Goal: Task Accomplishment & Management: Complete application form

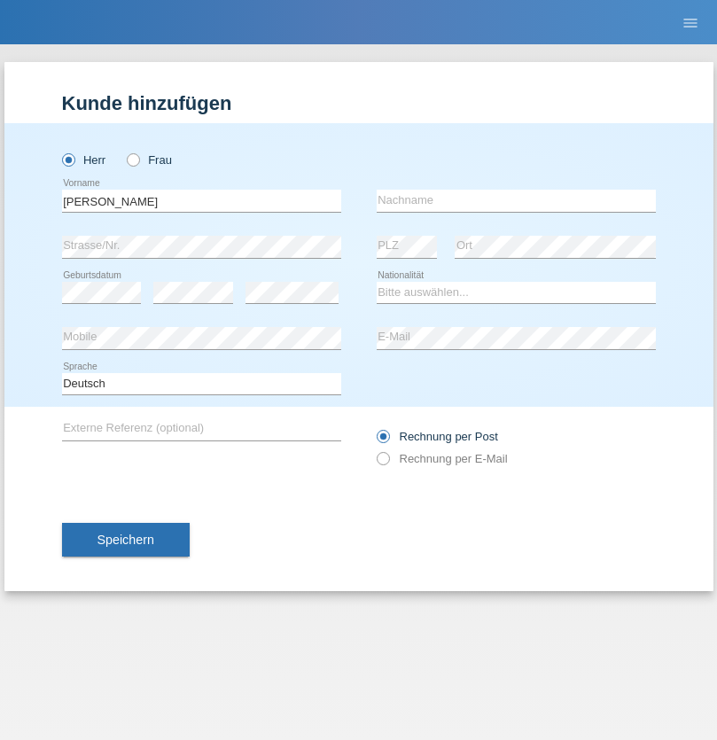
type input "[PERSON_NAME]"
click at [516, 200] on input "text" at bounding box center [516, 201] width 279 height 22
type input "Vânia [DEMOGRAPHIC_DATA]"
select select "BR"
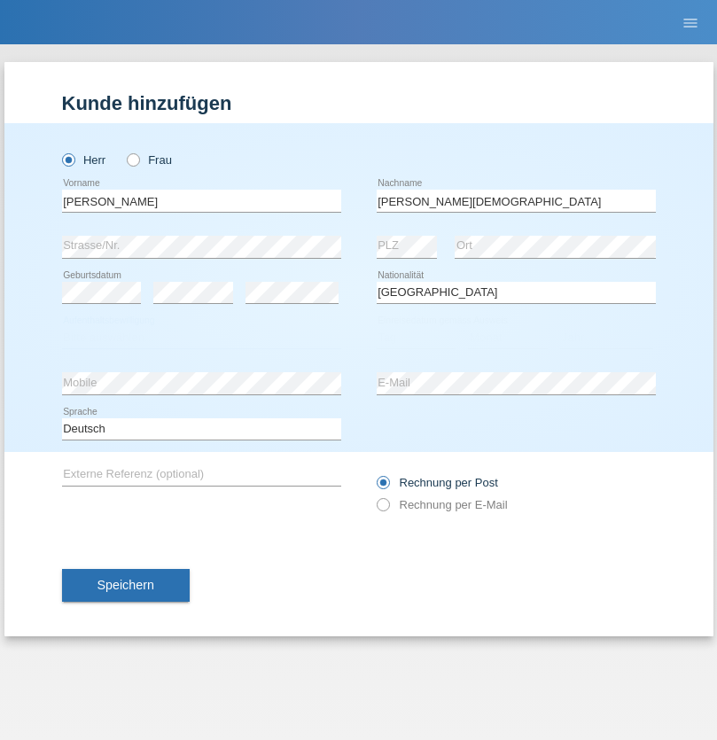
select select "C"
select select "29"
select select "10"
select select "2003"
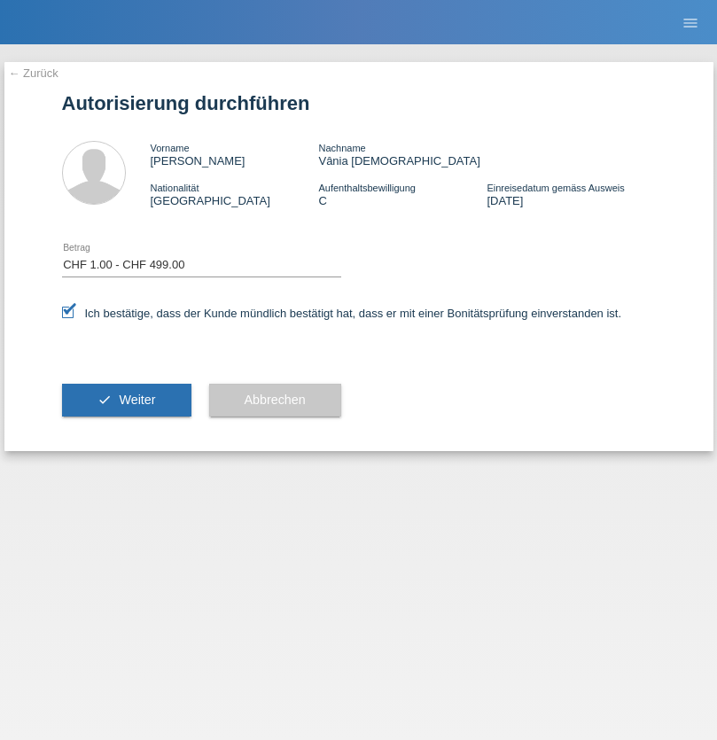
select select "1"
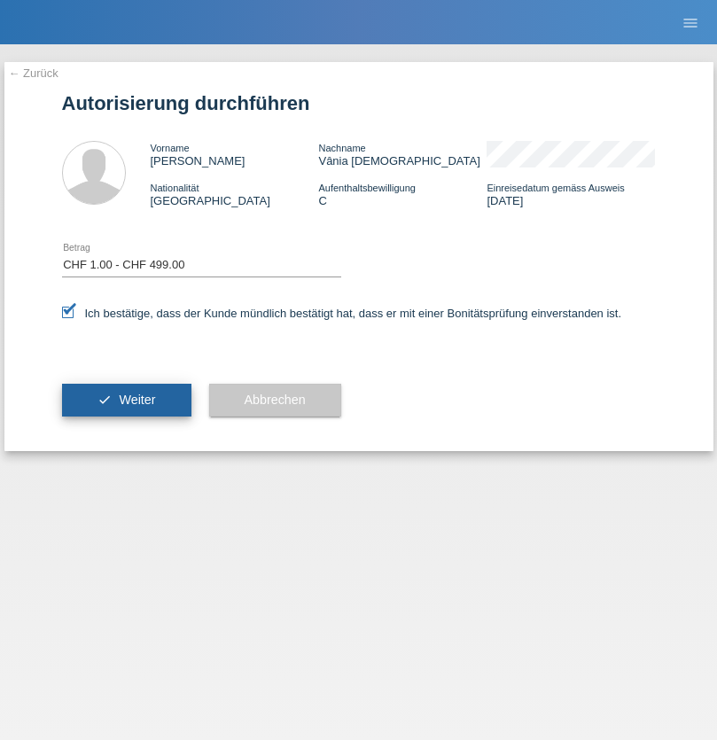
click at [126, 400] on span "Weiter" at bounding box center [137, 400] width 36 height 14
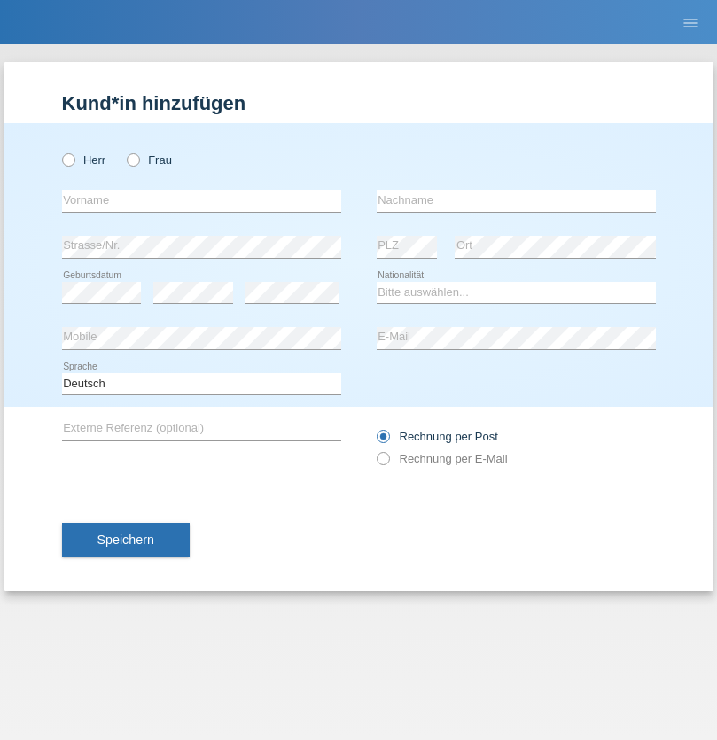
radio input "true"
click at [201, 200] on input "text" at bounding box center [201, 201] width 279 height 22
type input "[PERSON_NAME]"
click at [516, 200] on input "text" at bounding box center [516, 201] width 279 height 22
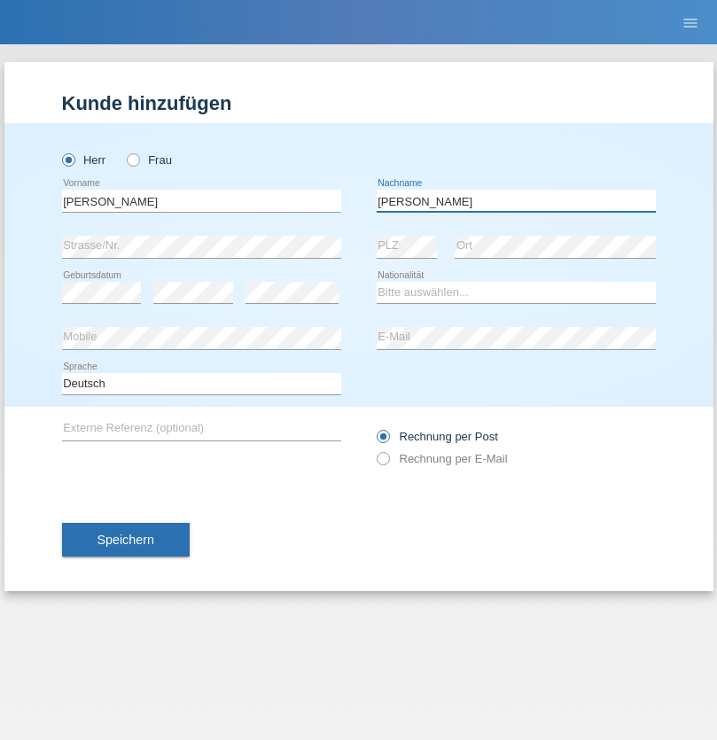
type input "[PERSON_NAME]"
select select "PT"
select select "C"
select select "27"
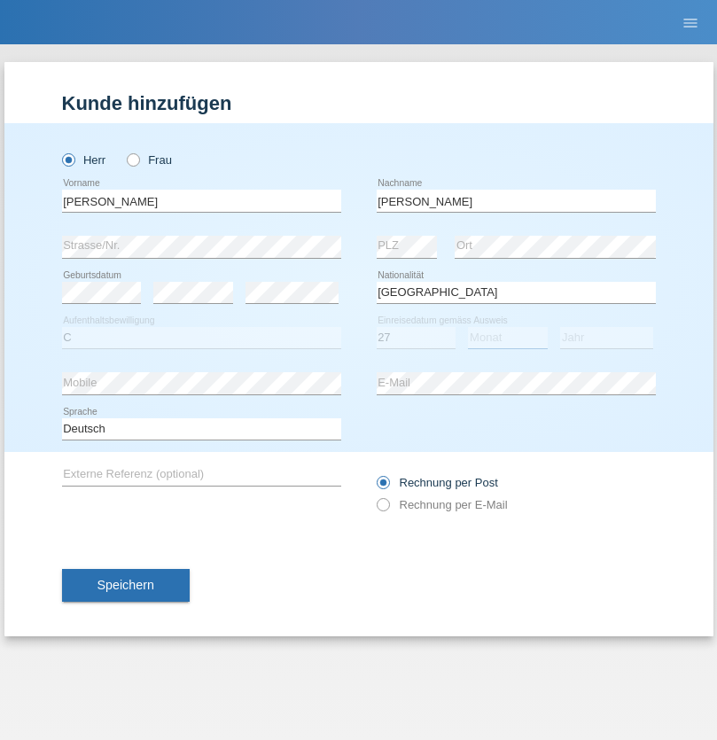
select select "10"
select select "2003"
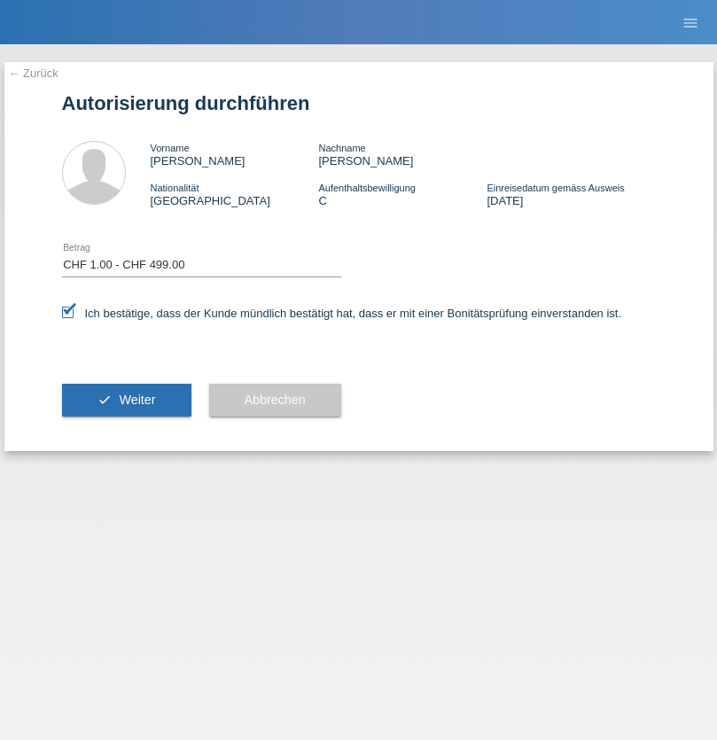
select select "1"
click at [126, 400] on span "Weiter" at bounding box center [137, 400] width 36 height 14
